Goal: Transaction & Acquisition: Purchase product/service

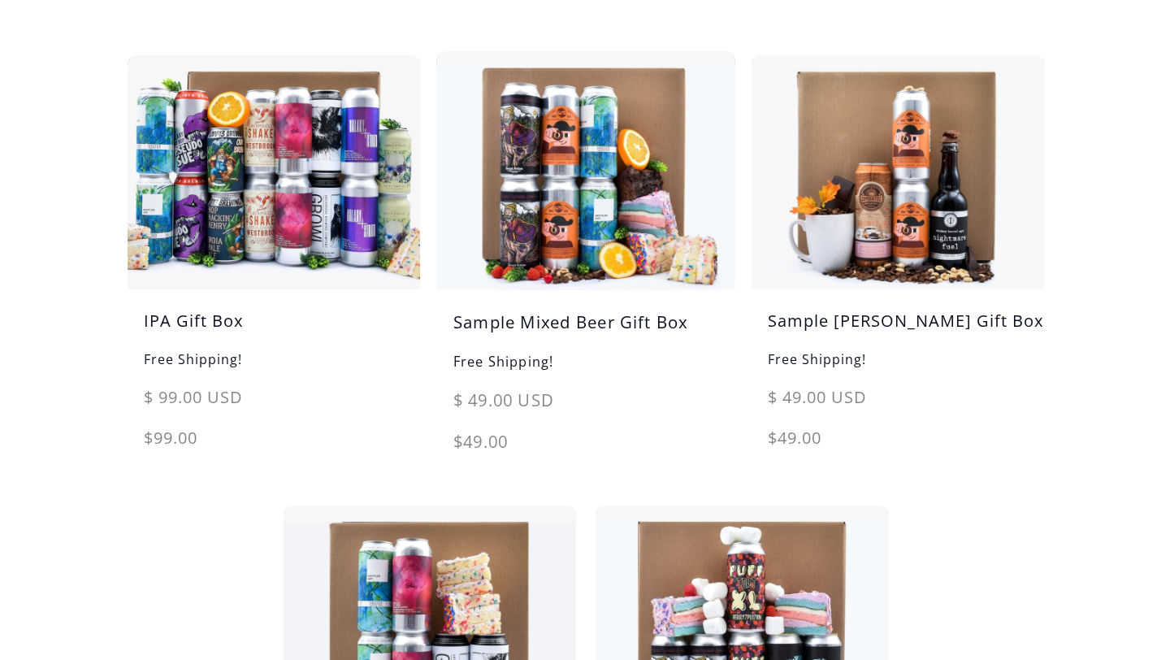
scroll to position [728, 0]
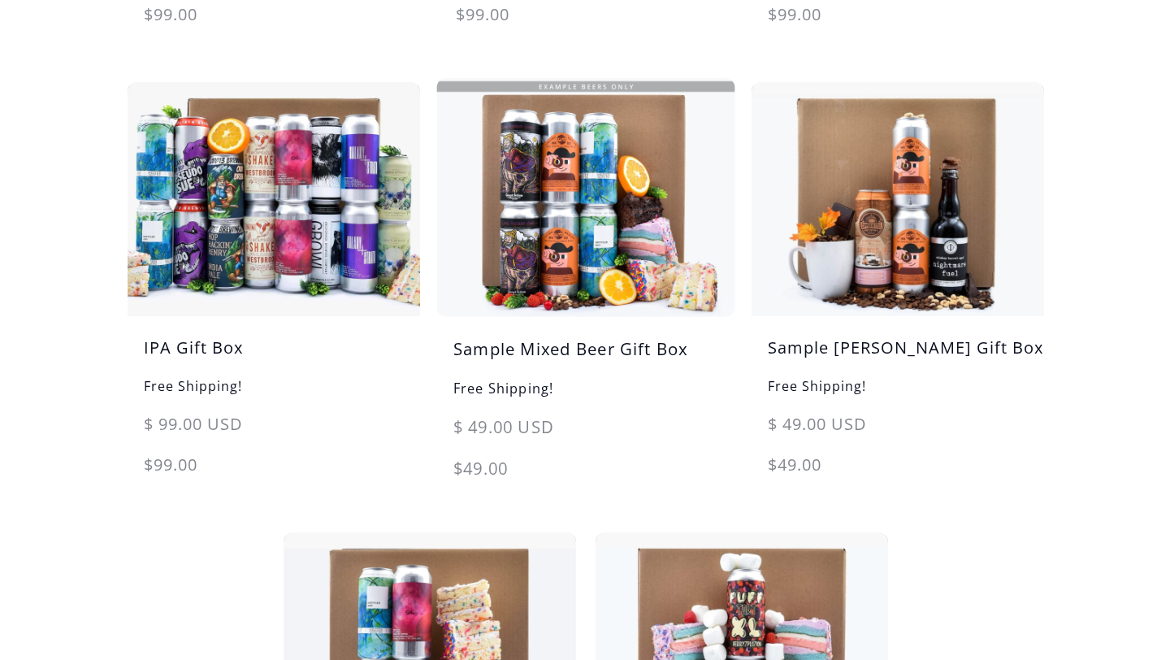
click at [599, 244] on img at bounding box center [585, 198] width 307 height 246
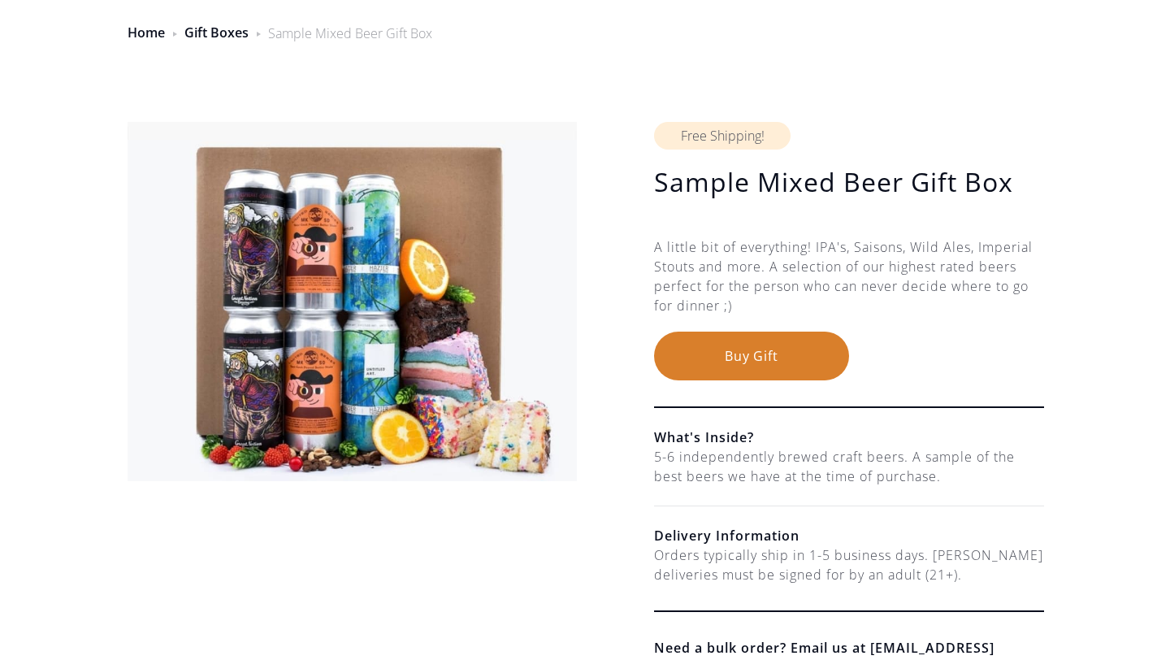
scroll to position [67, 0]
